Goal: Task Accomplishment & Management: Manage account settings

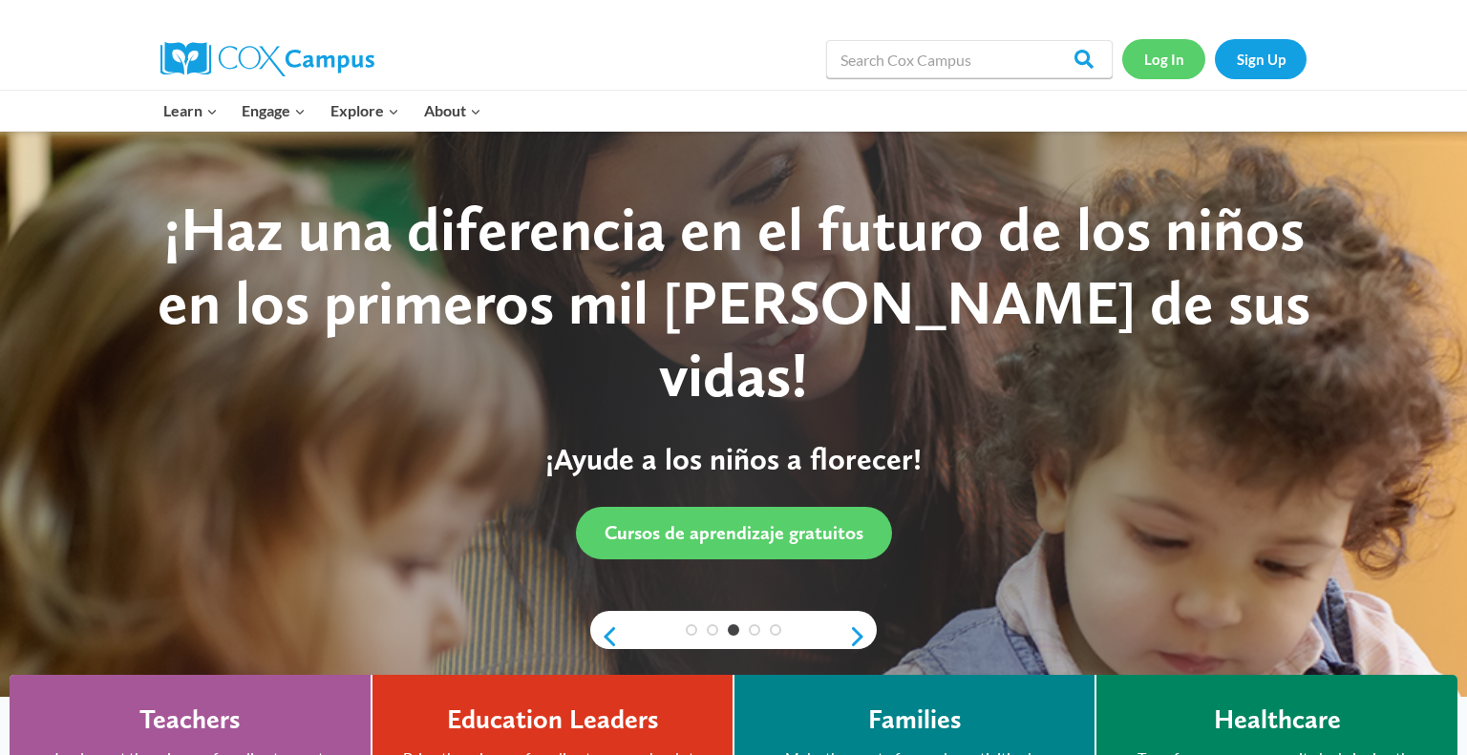
click at [1166, 63] on link "Log In" at bounding box center [1163, 58] width 83 height 39
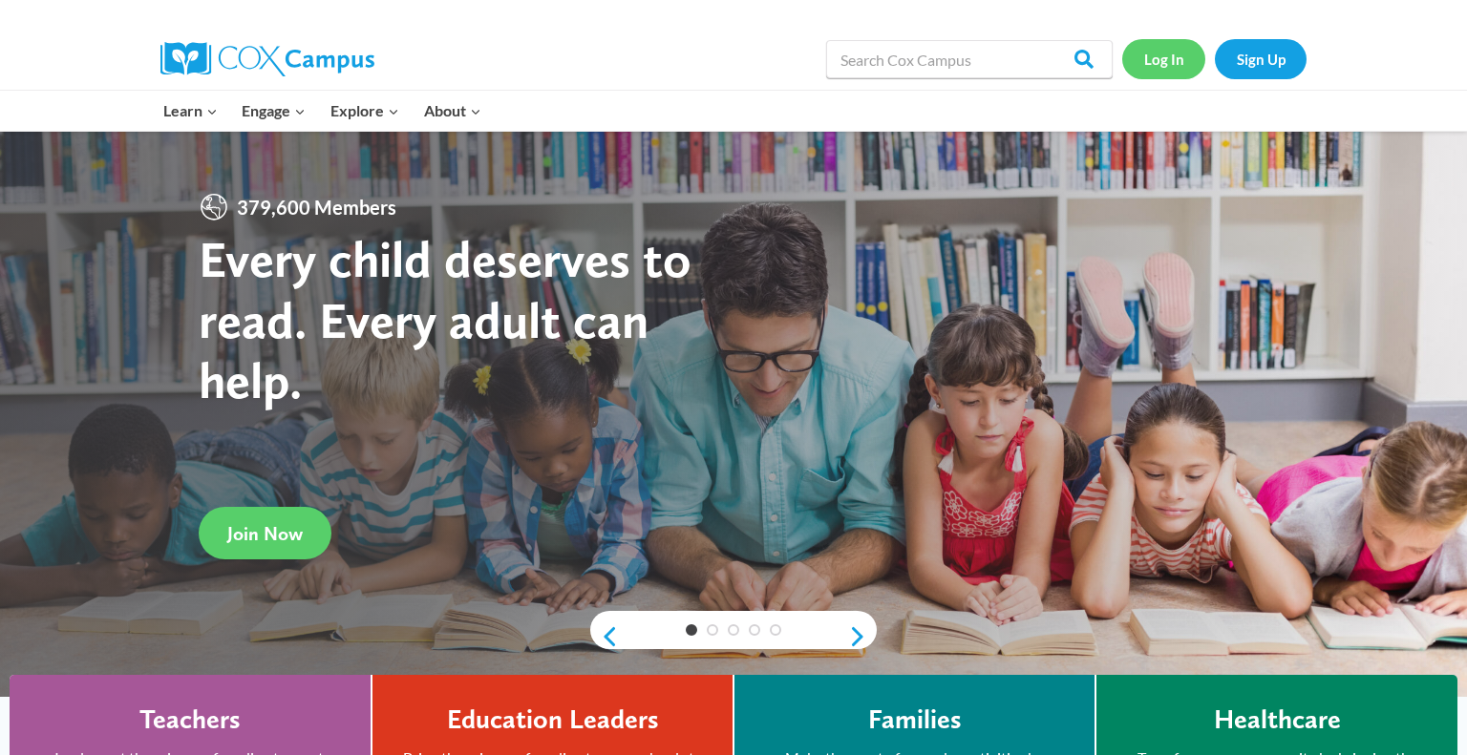
click at [1151, 69] on link "Log In" at bounding box center [1163, 58] width 83 height 39
click at [1172, 54] on link "Log In" at bounding box center [1163, 58] width 83 height 39
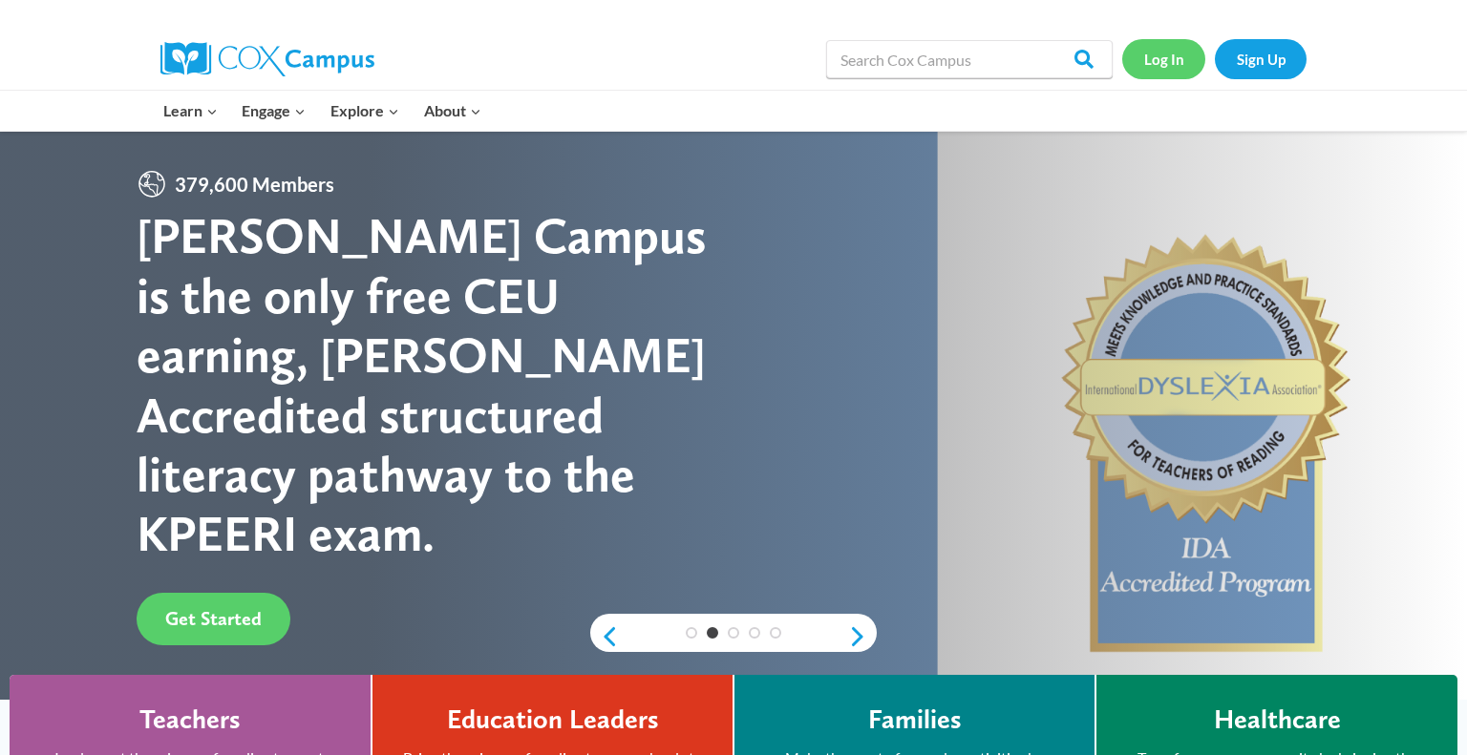
click at [1171, 68] on link "Log In" at bounding box center [1163, 58] width 83 height 39
